Goal: Find specific page/section: Find specific page/section

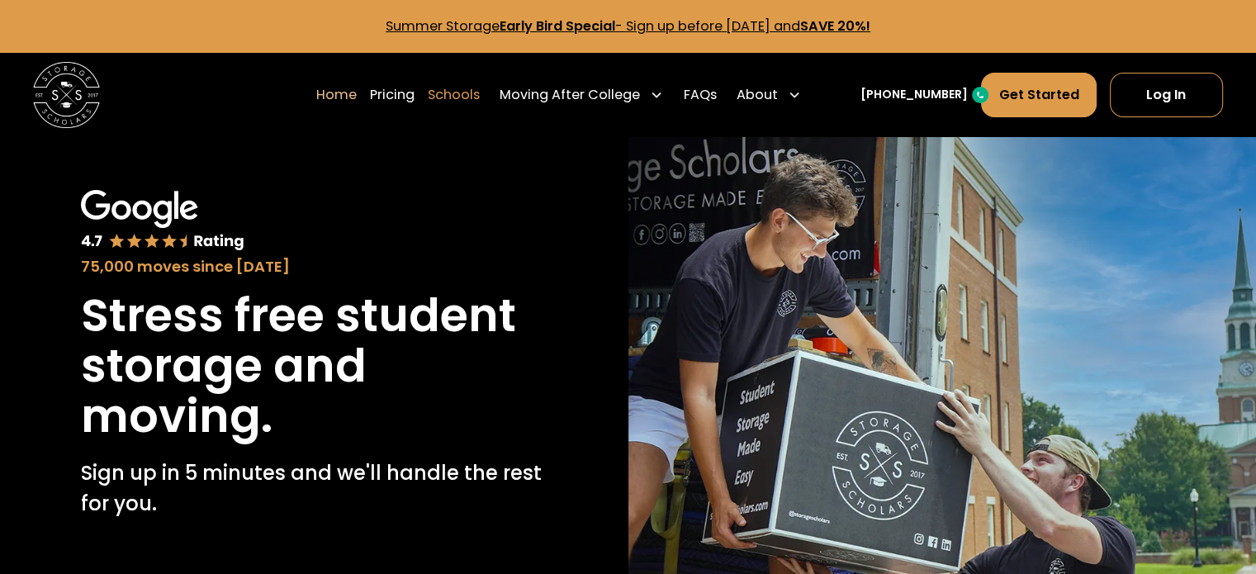
click at [480, 105] on link "Schools" at bounding box center [454, 95] width 52 height 46
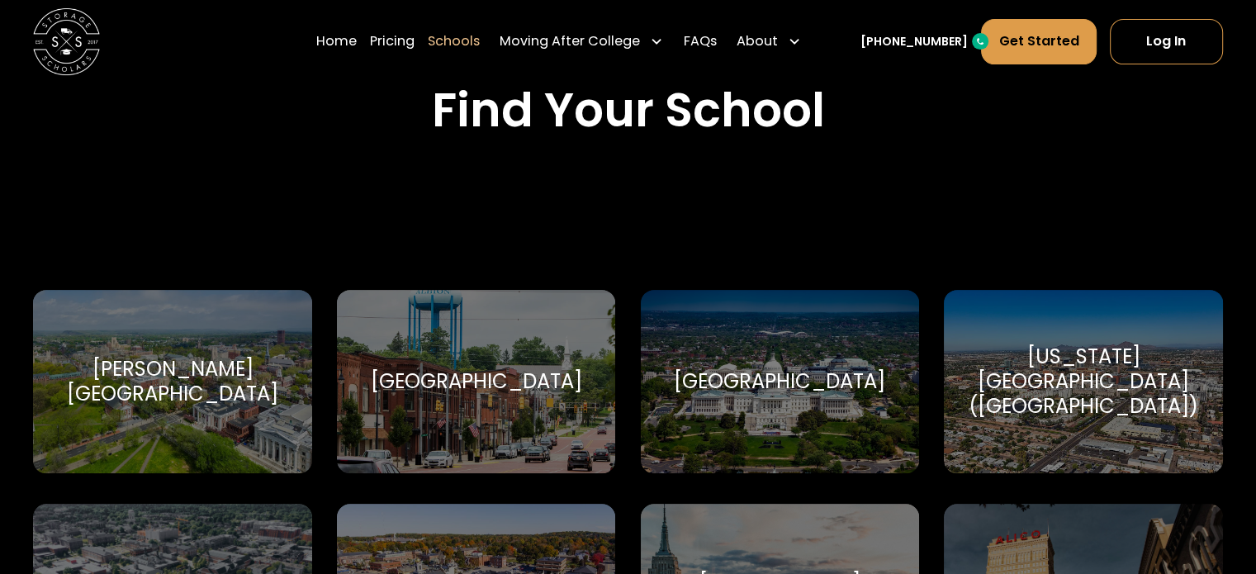
scroll to position [578, 0]
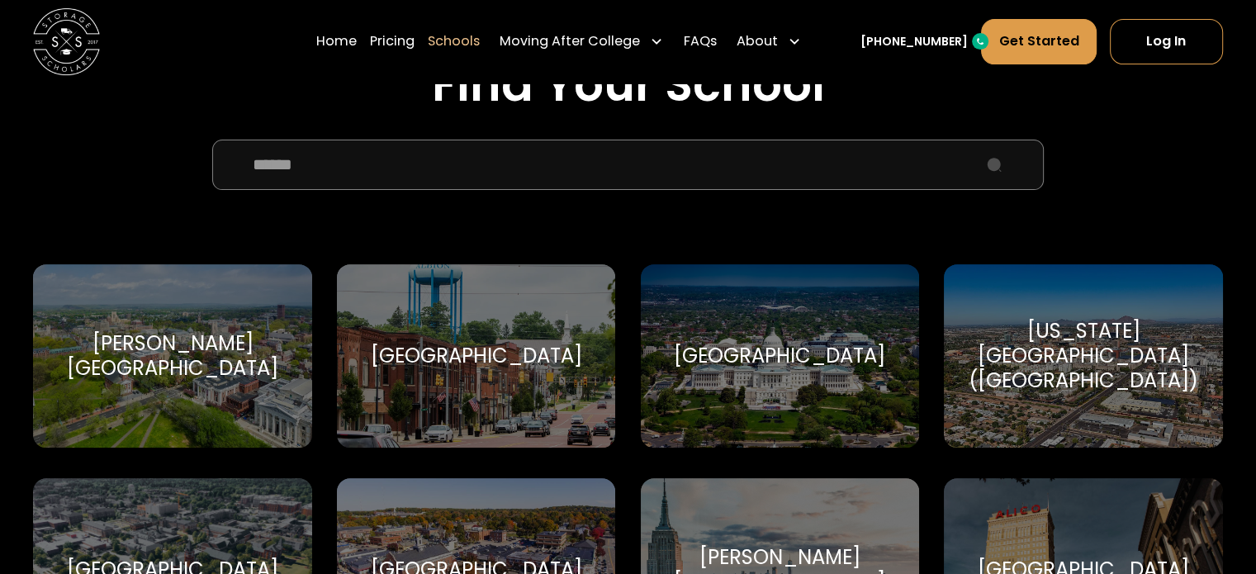
click at [507, 163] on input "School Select Form" at bounding box center [628, 165] width 832 height 50
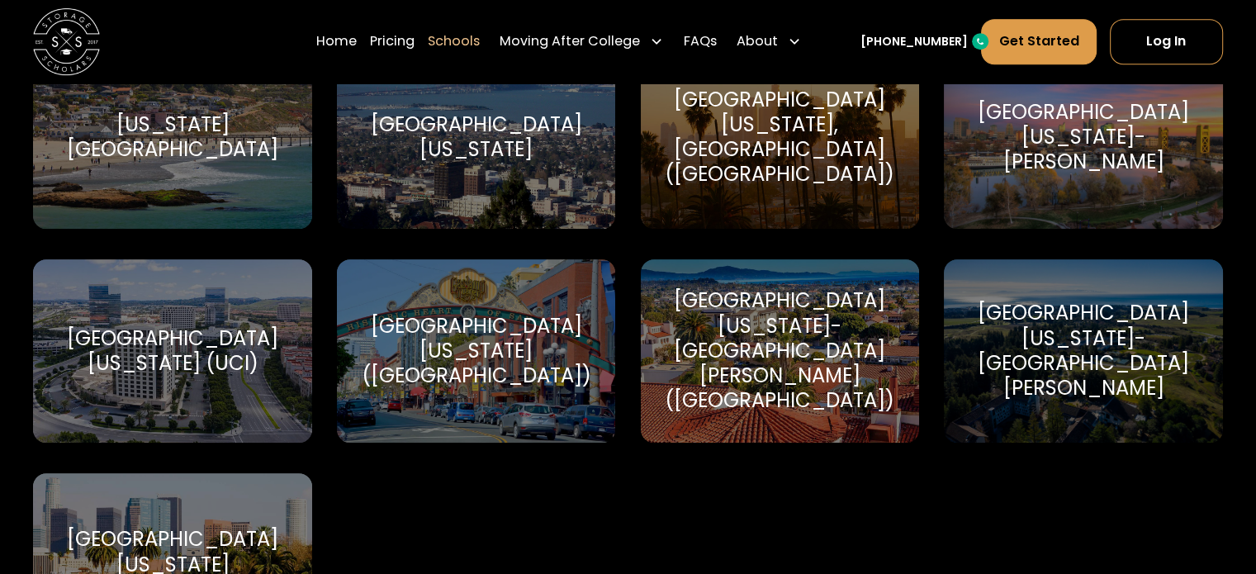
scroll to position [826, 0]
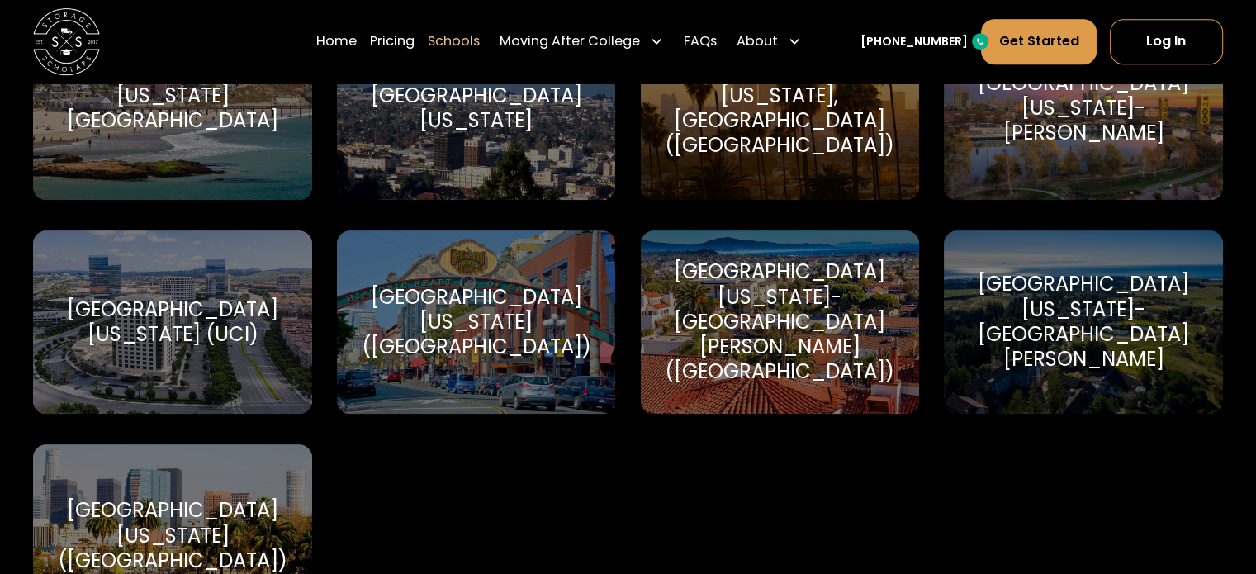
type input "*****"
click at [813, 305] on div "[GEOGRAPHIC_DATA][US_STATE]-[GEOGRAPHIC_DATA][PERSON_NAME] ([GEOGRAPHIC_DATA])" at bounding box center [780, 321] width 239 height 125
